Goal: Transaction & Acquisition: Purchase product/service

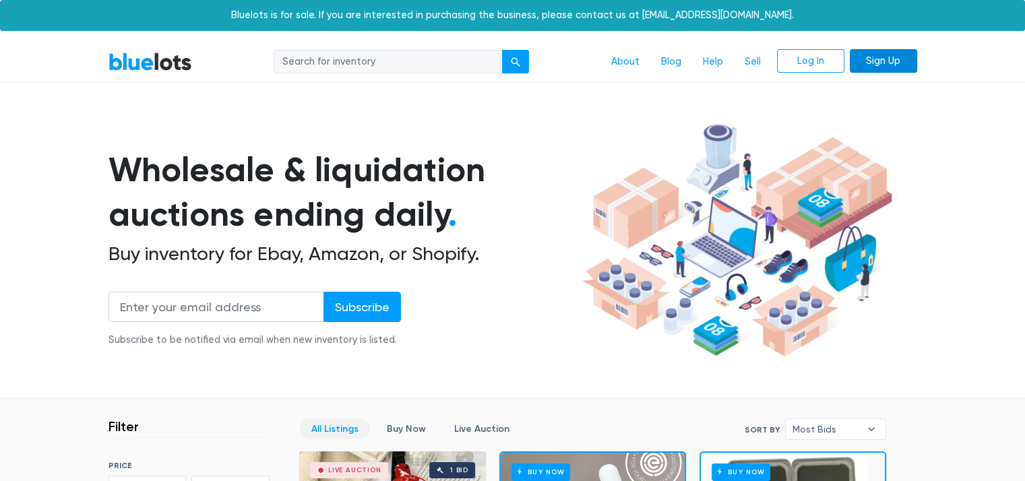
click at [893, 68] on link "Sign Up" at bounding box center [883, 61] width 67 height 24
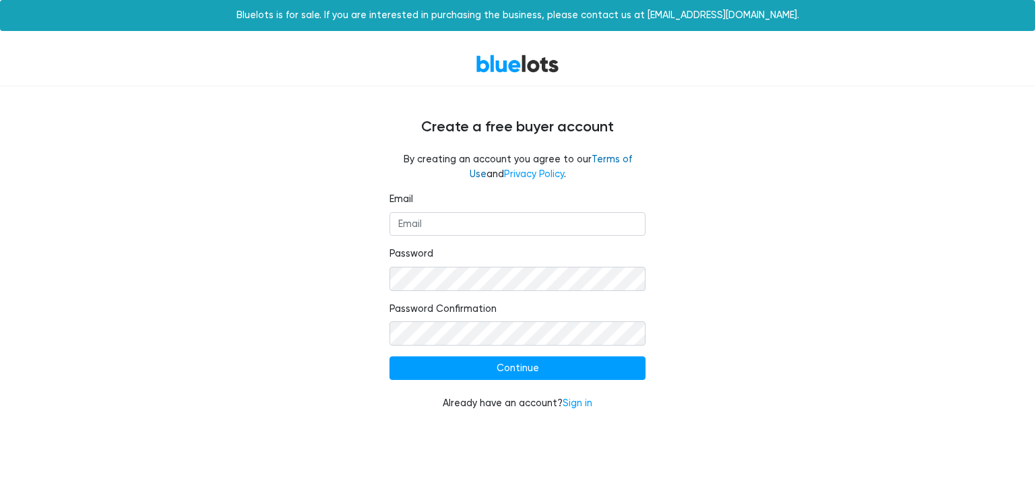
click at [604, 162] on link "Terms of Use" at bounding box center [551, 167] width 162 height 26
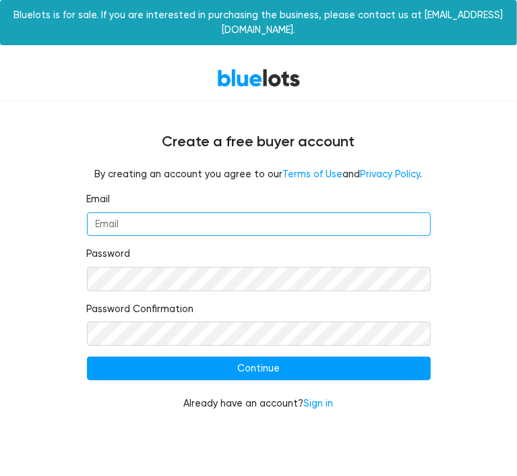
click at [159, 234] on input "Email" at bounding box center [259, 224] width 344 height 24
type input "kevin.michaud11@gmail.com"
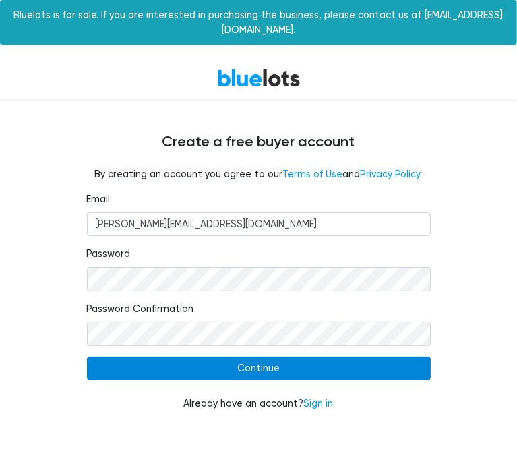
click at [291, 362] on input "Continue" at bounding box center [259, 368] width 344 height 24
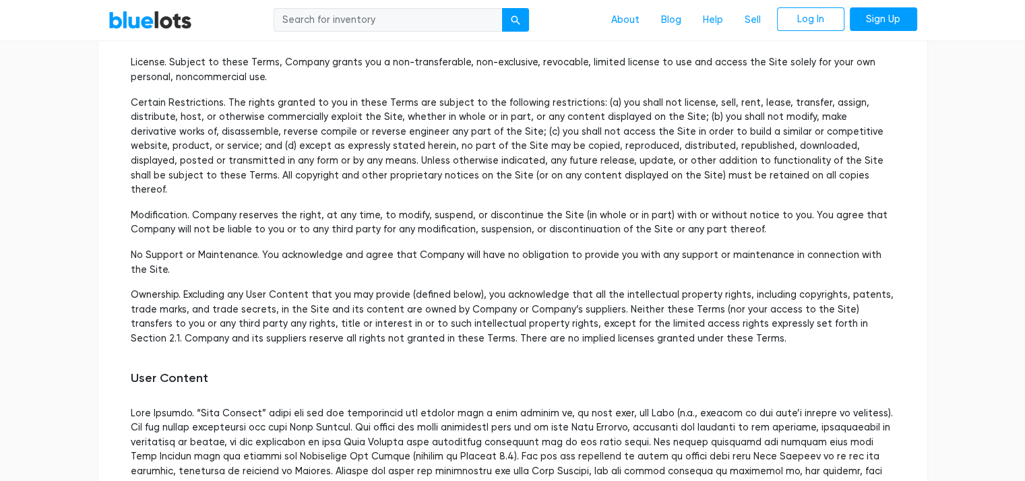
scroll to position [566, 0]
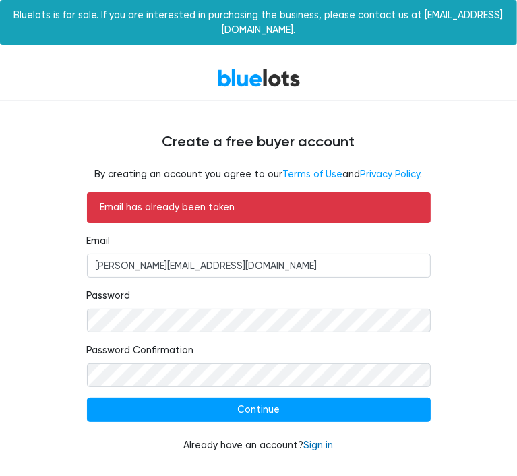
drag, startPoint x: 331, startPoint y: 445, endPoint x: 319, endPoint y: 446, distance: 12.1
click at [319, 446] on link "Sign in" at bounding box center [319, 444] width 30 height 11
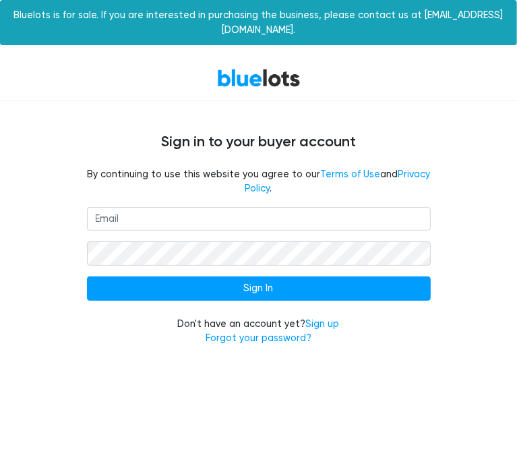
click at [170, 212] on input "email" at bounding box center [259, 219] width 344 height 24
type input "kevin.michaud11@gmail.com"
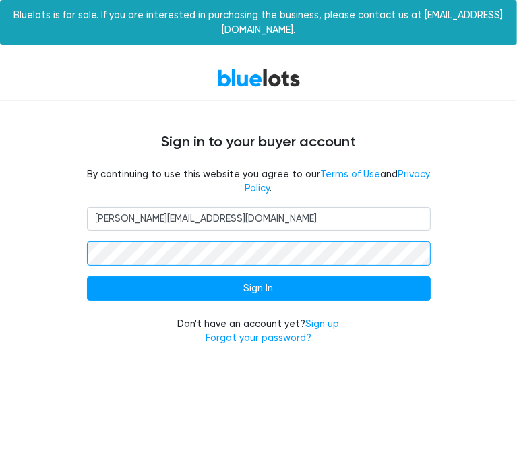
click at [87, 276] on input "Sign In" at bounding box center [259, 288] width 344 height 24
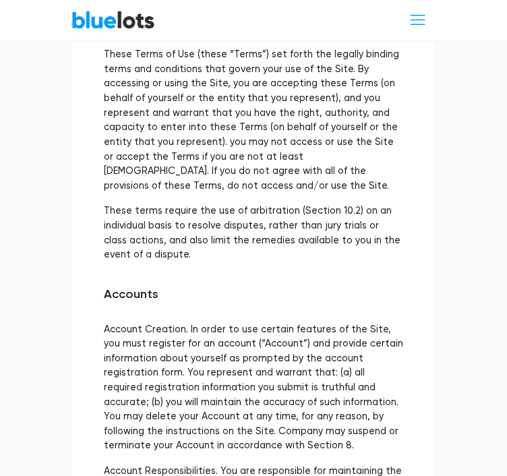
scroll to position [44, 0]
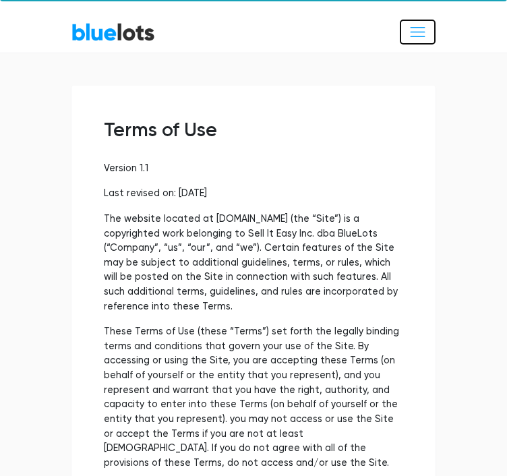
click at [421, 30] on span "Toggle navigation" at bounding box center [417, 32] width 18 height 18
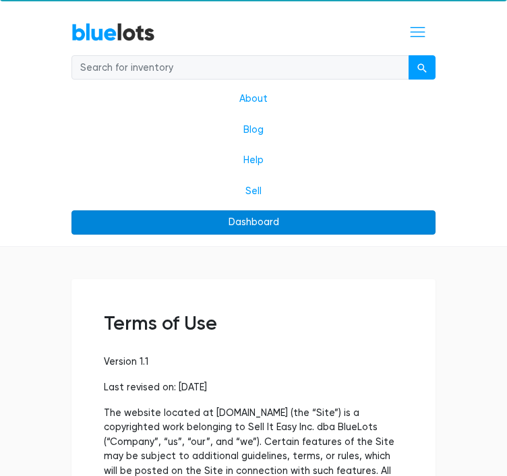
click at [257, 220] on link "Dashboard" at bounding box center [253, 222] width 364 height 24
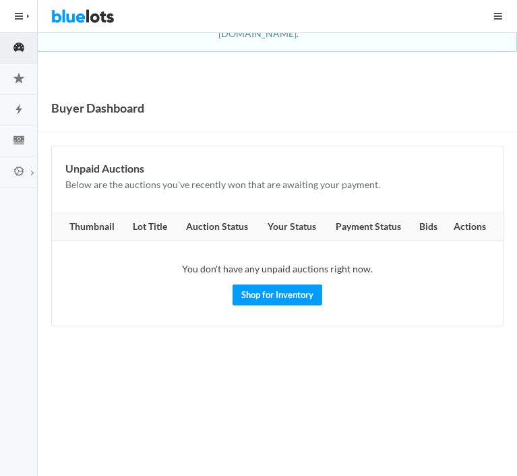
click at [16, 14] on button "HIDE MENU" at bounding box center [19, 16] width 38 height 32
click at [19, 108] on icon "flash" at bounding box center [19, 109] width 38 height 12
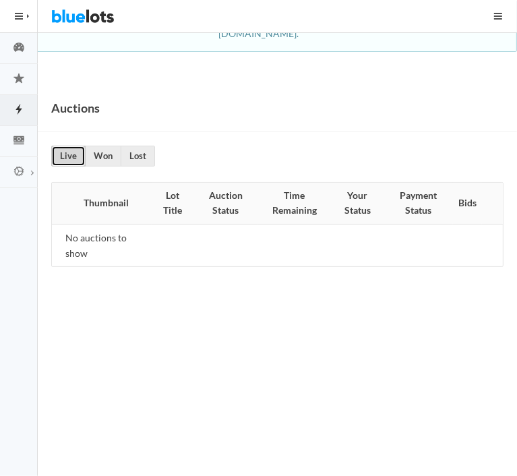
click at [71, 146] on link "Live" at bounding box center [68, 156] width 34 height 21
click at [139, 146] on link "Lost" at bounding box center [138, 156] width 34 height 21
click at [102, 146] on link "Won" at bounding box center [103, 156] width 36 height 21
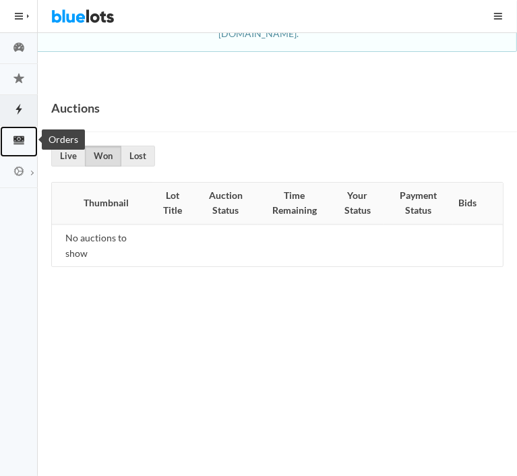
click at [20, 139] on icon "cash" at bounding box center [19, 140] width 38 height 12
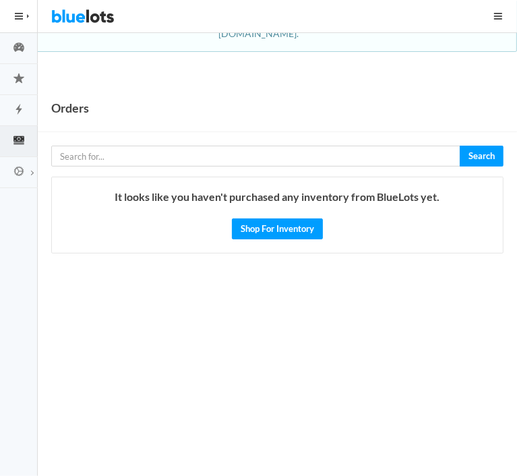
click at [19, 16] on span "button" at bounding box center [19, 15] width 8 height 1
click at [71, 14] on img at bounding box center [82, 16] width 63 height 32
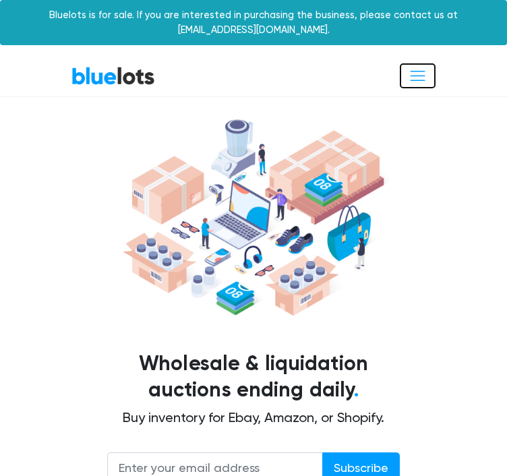
click at [421, 83] on span "Toggle navigation" at bounding box center [417, 76] width 18 height 18
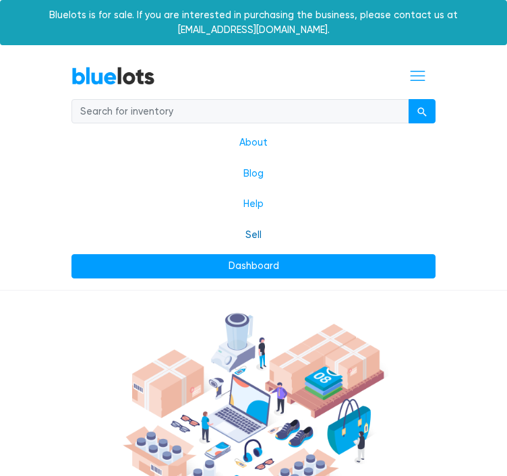
click at [256, 239] on link "Sell" at bounding box center [253, 235] width 364 height 31
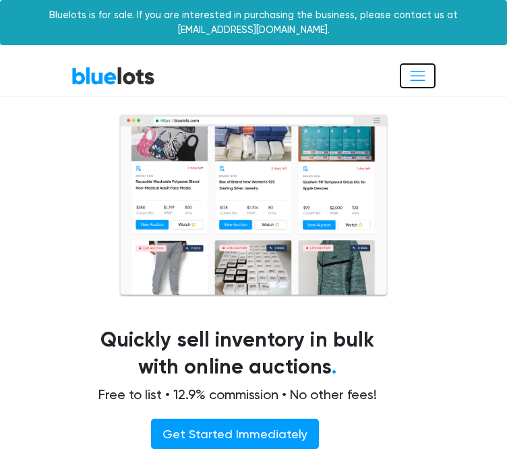
click at [413, 77] on span "Toggle navigation" at bounding box center [417, 76] width 18 height 18
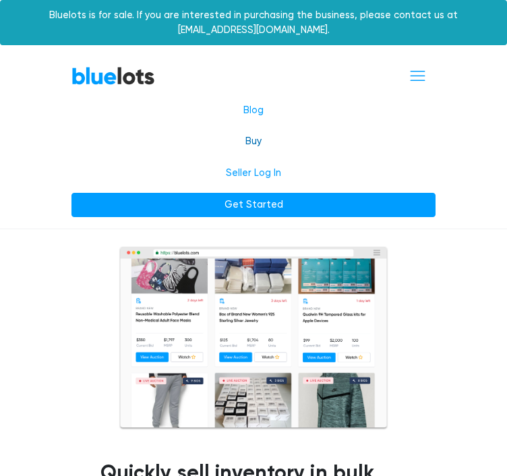
click at [257, 144] on link "Buy" at bounding box center [253, 141] width 364 height 31
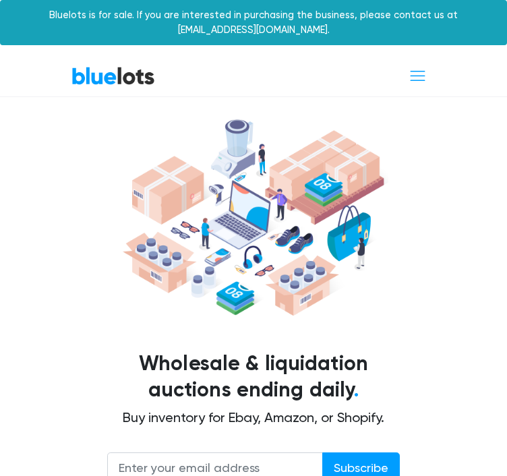
scroll to position [416, 0]
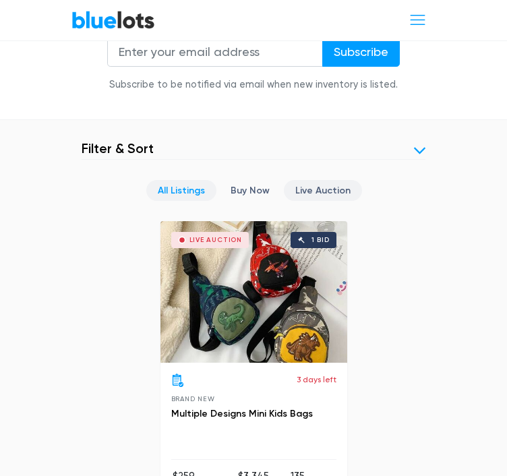
click at [309, 185] on link "Live Auction" at bounding box center [323, 190] width 78 height 21
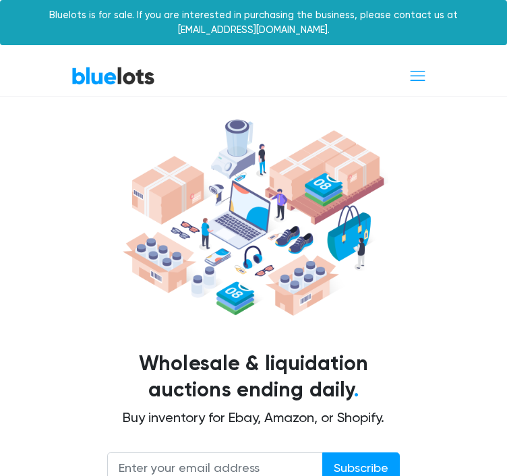
scroll to position [507, 0]
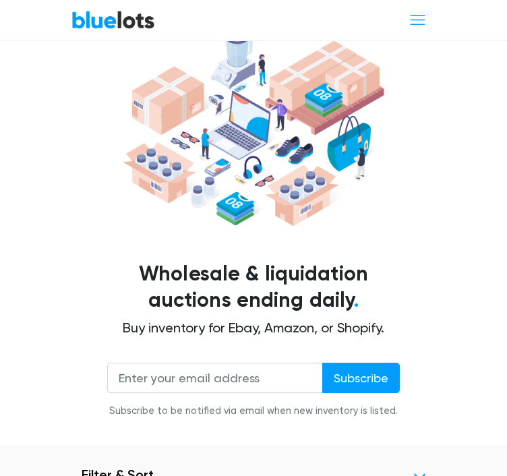
scroll to position [506, 0]
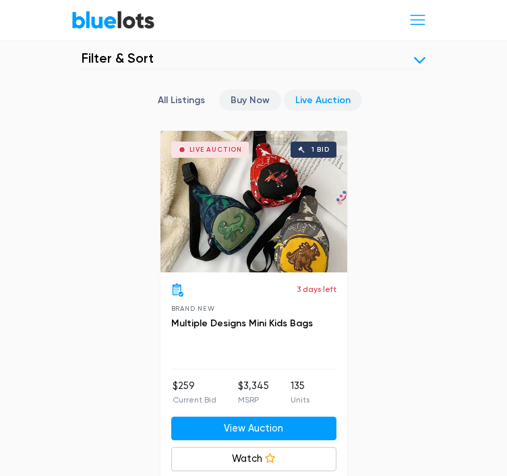
click at [239, 106] on link "Buy Now" at bounding box center [250, 100] width 62 height 21
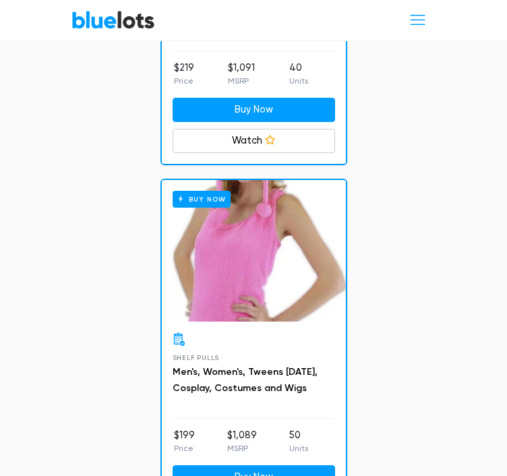
scroll to position [7419, 0]
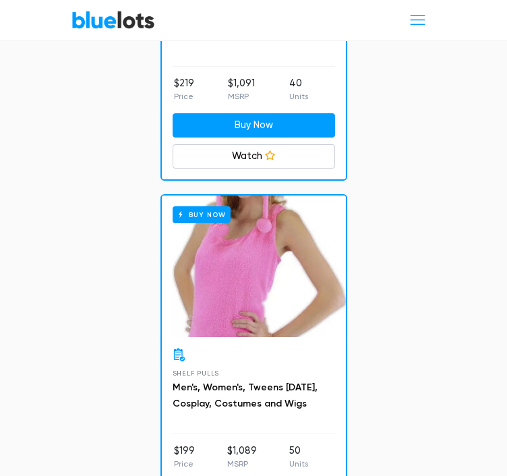
click at [275, 279] on div "Buy Now" at bounding box center [254, 265] width 184 height 141
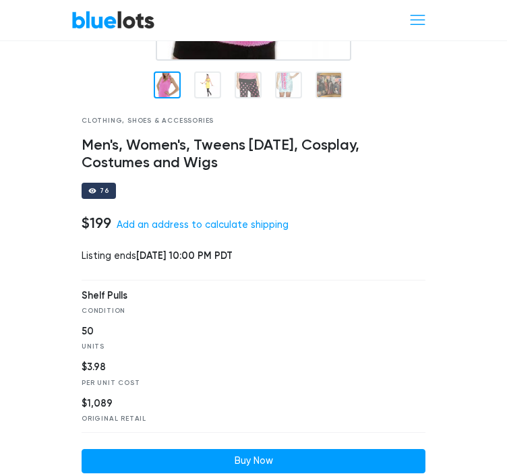
scroll to position [832, 0]
